Goal: Communication & Community: Answer question/provide support

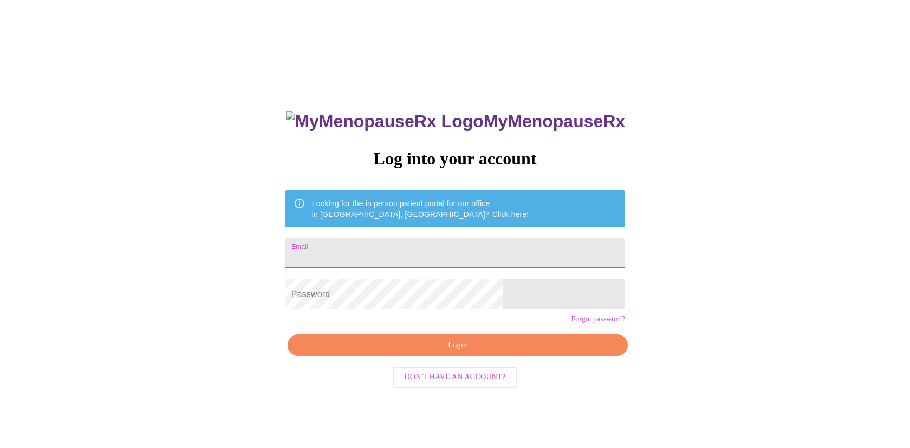
click at [414, 250] on input "Email" at bounding box center [455, 253] width 340 height 30
type input "[PERSON_NAME][EMAIL_ADDRESS][DOMAIN_NAME]"
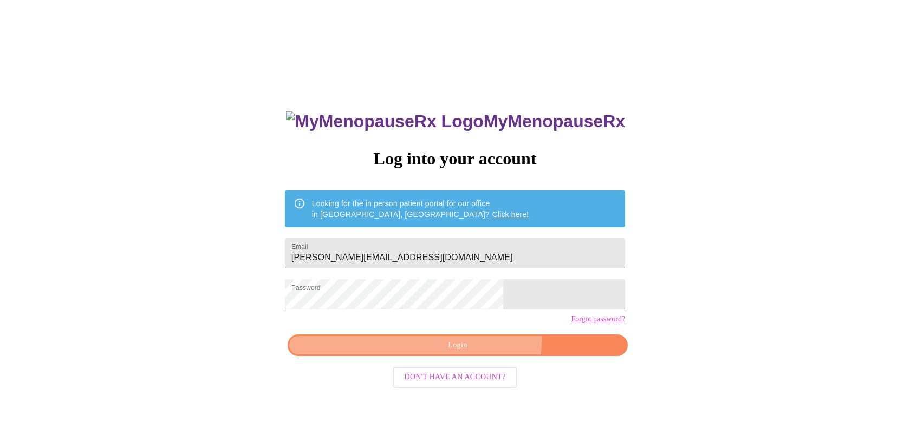
click at [475, 353] on span "Login" at bounding box center [457, 346] width 315 height 14
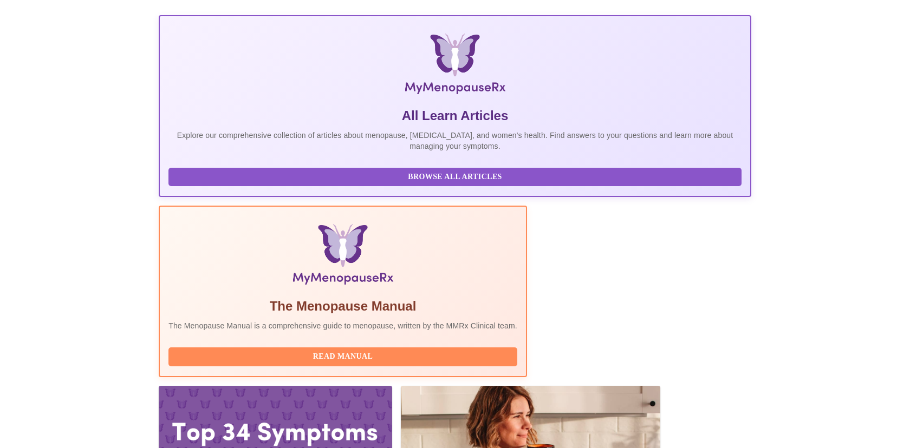
scroll to position [144, 0]
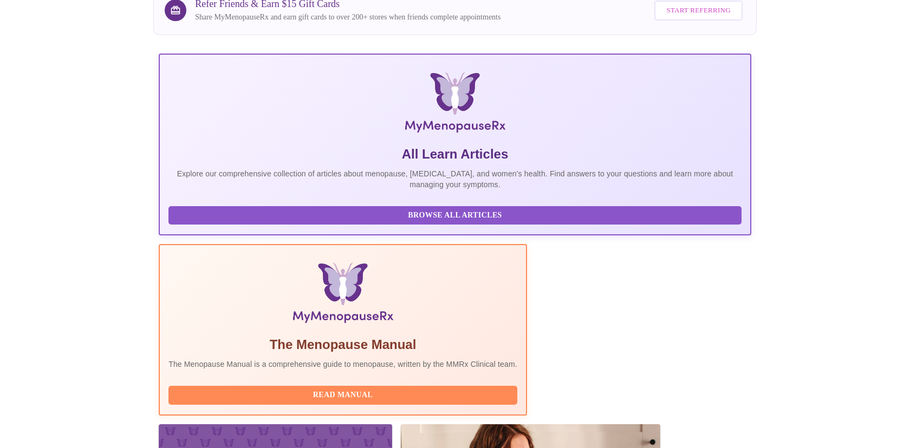
scroll to position [0, 0]
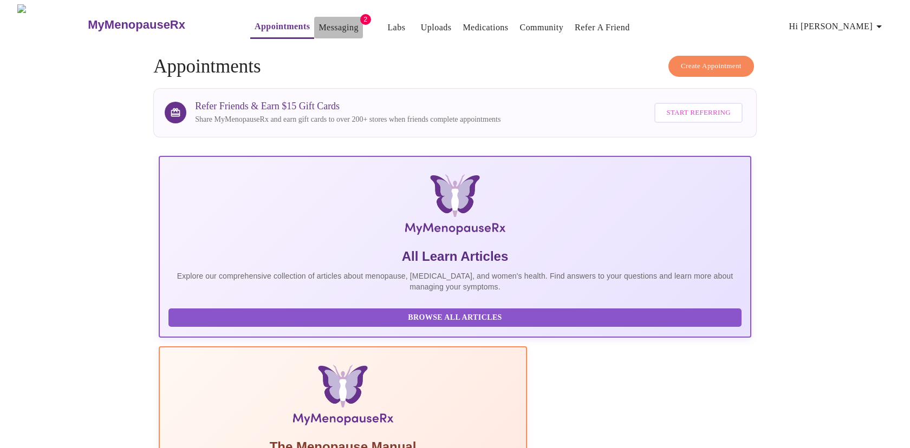
click at [327, 22] on link "Messaging" at bounding box center [338, 27] width 40 height 15
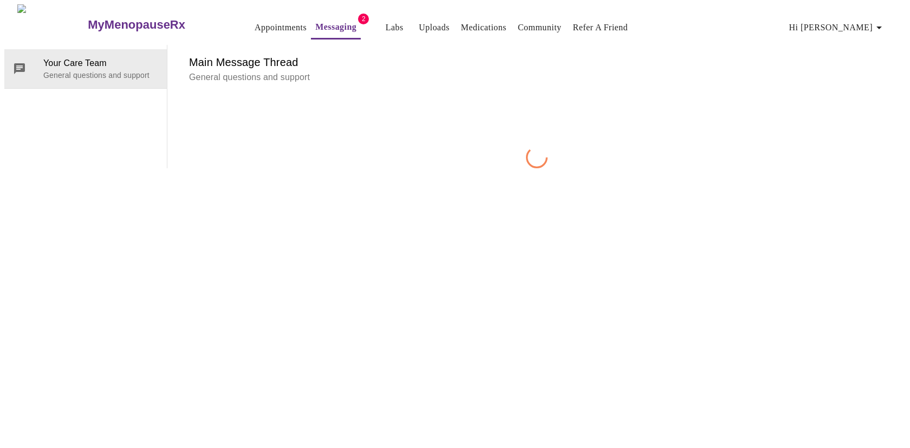
scroll to position [41, 0]
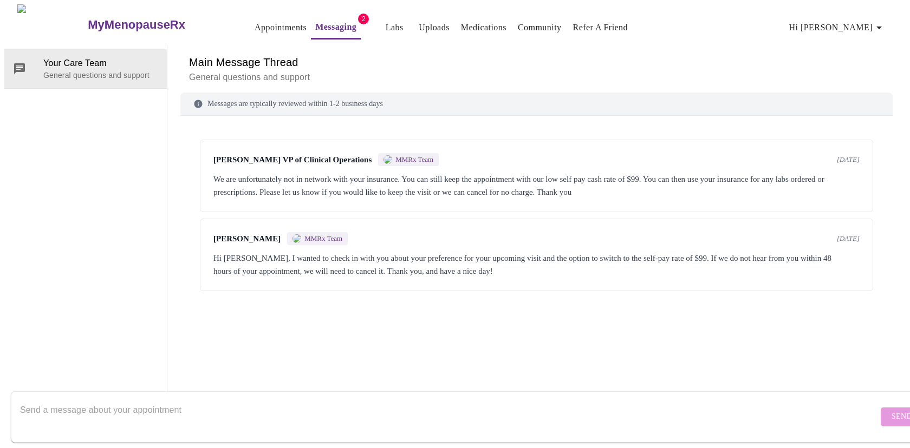
click at [67, 413] on textarea "Send a message about your appointment" at bounding box center [449, 417] width 858 height 35
type textarea "sorry, i didn't see these messages. i would like to keep my appt. and self pay."
click at [891, 412] on span "Send" at bounding box center [901, 418] width 21 height 14
